Goal: Information Seeking & Learning: Learn about a topic

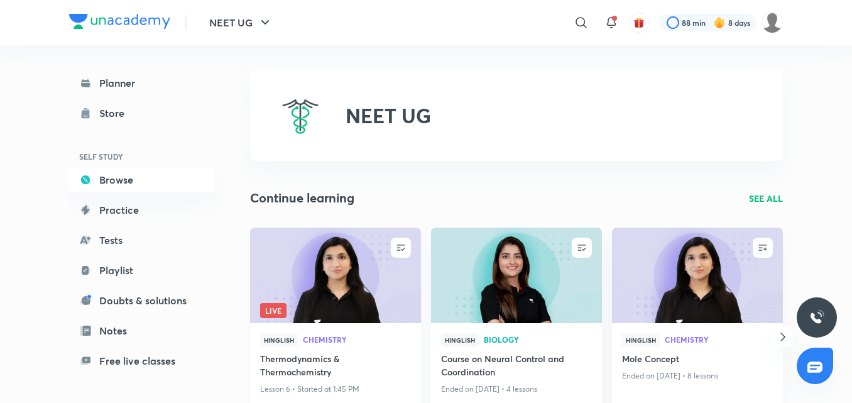
click at [379, 278] on img at bounding box center [335, 274] width 174 height 97
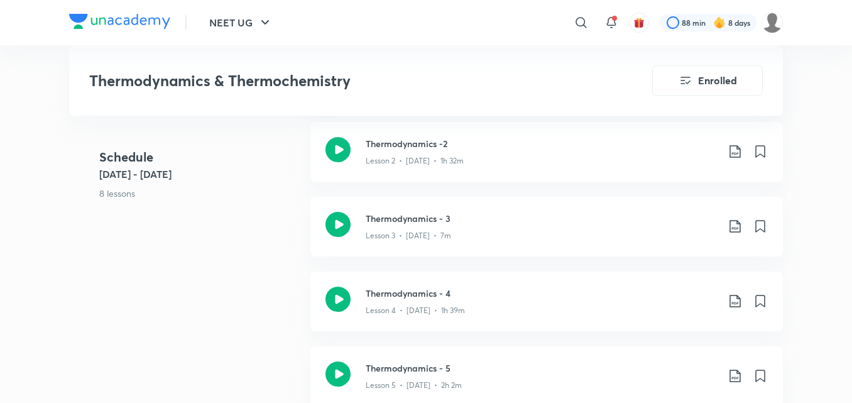
scroll to position [879, 0]
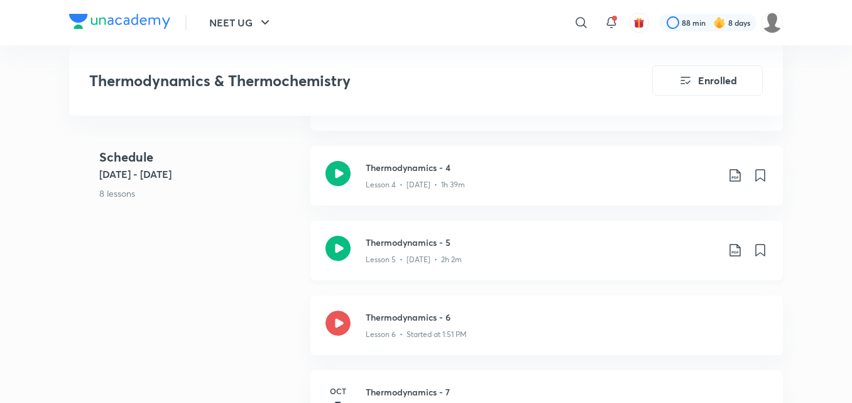
click at [329, 250] on icon at bounding box center [337, 248] width 25 height 25
